Goal: Check status: Check status

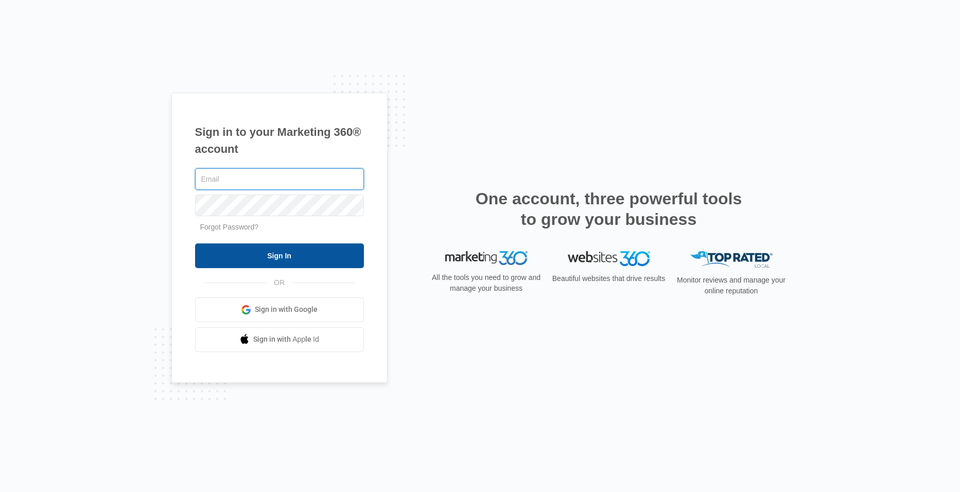
type input "[EMAIL_ADDRESS][DOMAIN_NAME]"
click at [319, 256] on input "Sign In" at bounding box center [279, 256] width 169 height 25
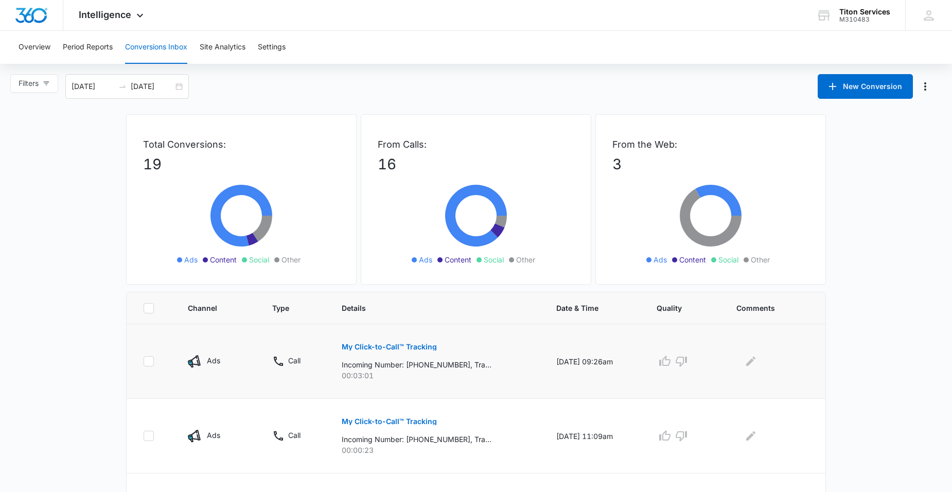
click at [423, 347] on p "My Click-to-Call™ Tracking" at bounding box center [389, 346] width 95 height 7
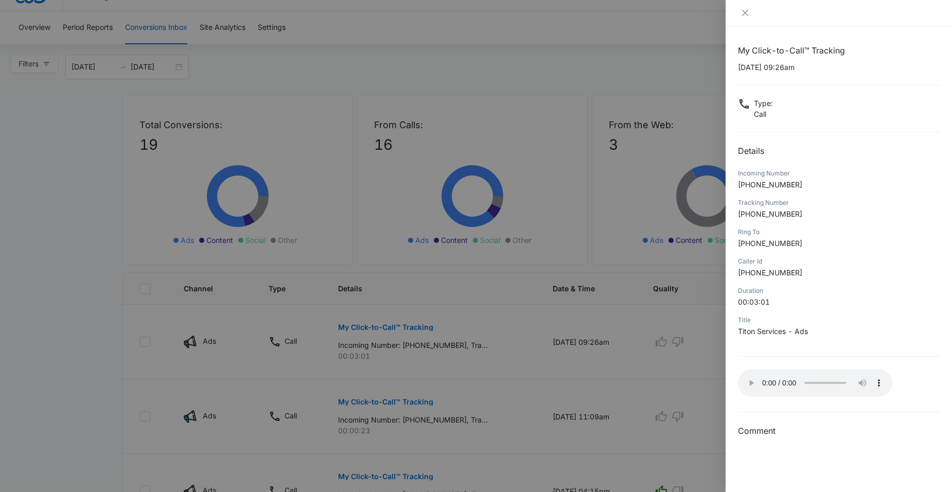
scroll to position [1, 0]
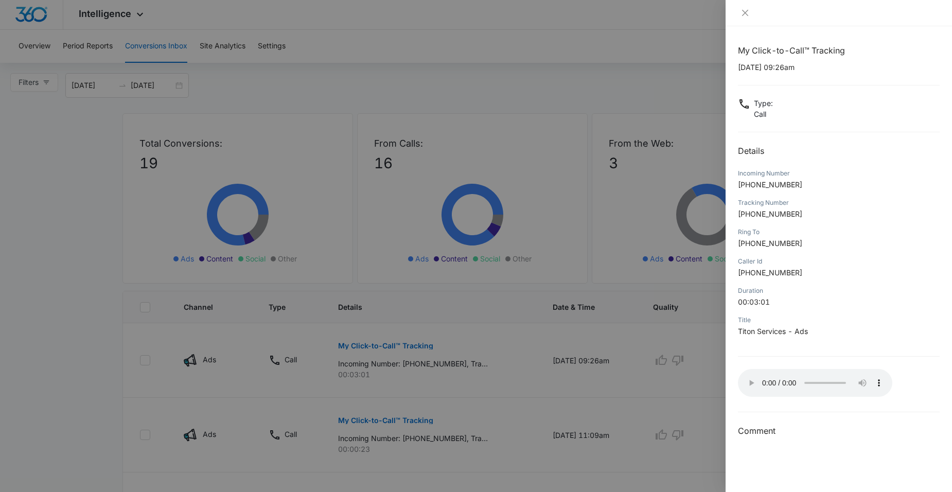
click at [667, 362] on div at bounding box center [476, 246] width 952 height 492
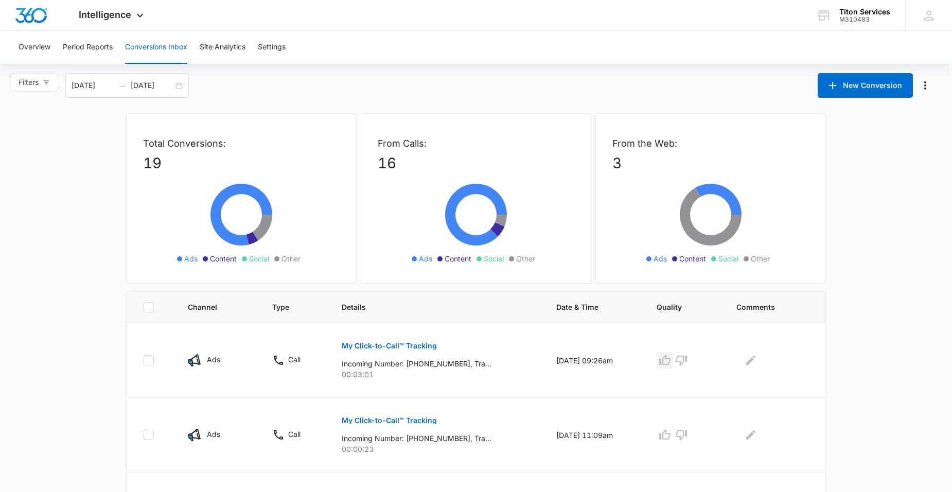
click at [670, 362] on icon "button" at bounding box center [664, 360] width 11 height 10
click at [687, 439] on icon "button" at bounding box center [681, 435] width 11 height 10
click at [420, 348] on p "My Click-to-Call™ Tracking" at bounding box center [389, 345] width 95 height 7
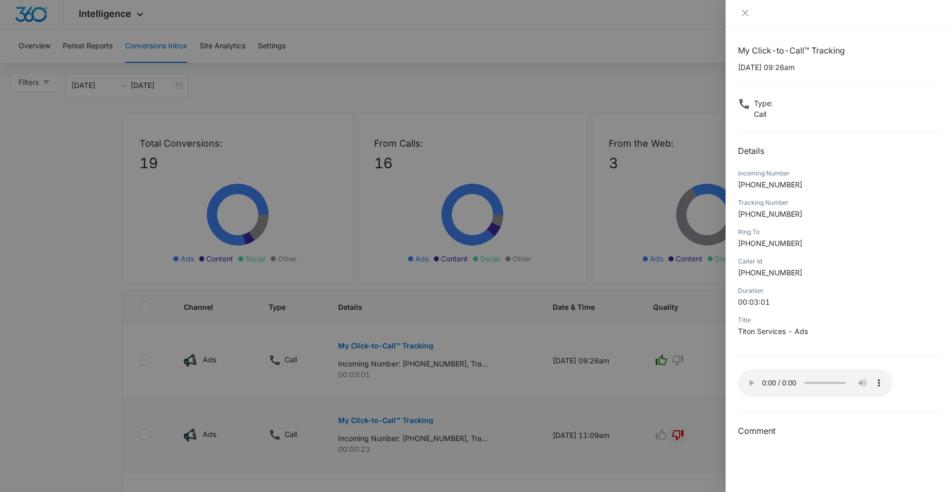
scroll to position [0, 0]
click at [744, 14] on icon "close" at bounding box center [745, 13] width 6 height 6
